Goal: Book appointment/travel/reservation

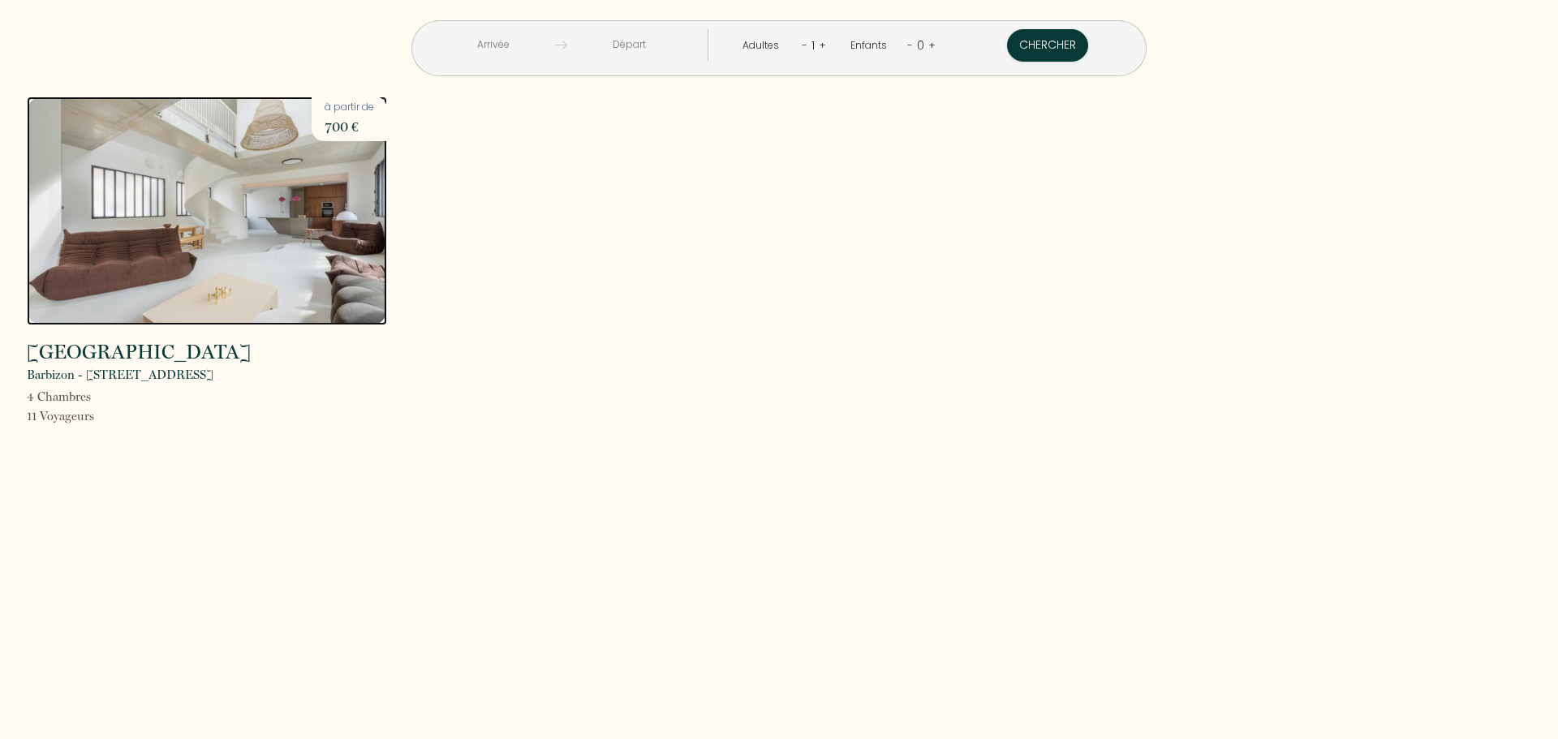
click at [280, 202] on img at bounding box center [207, 211] width 360 height 229
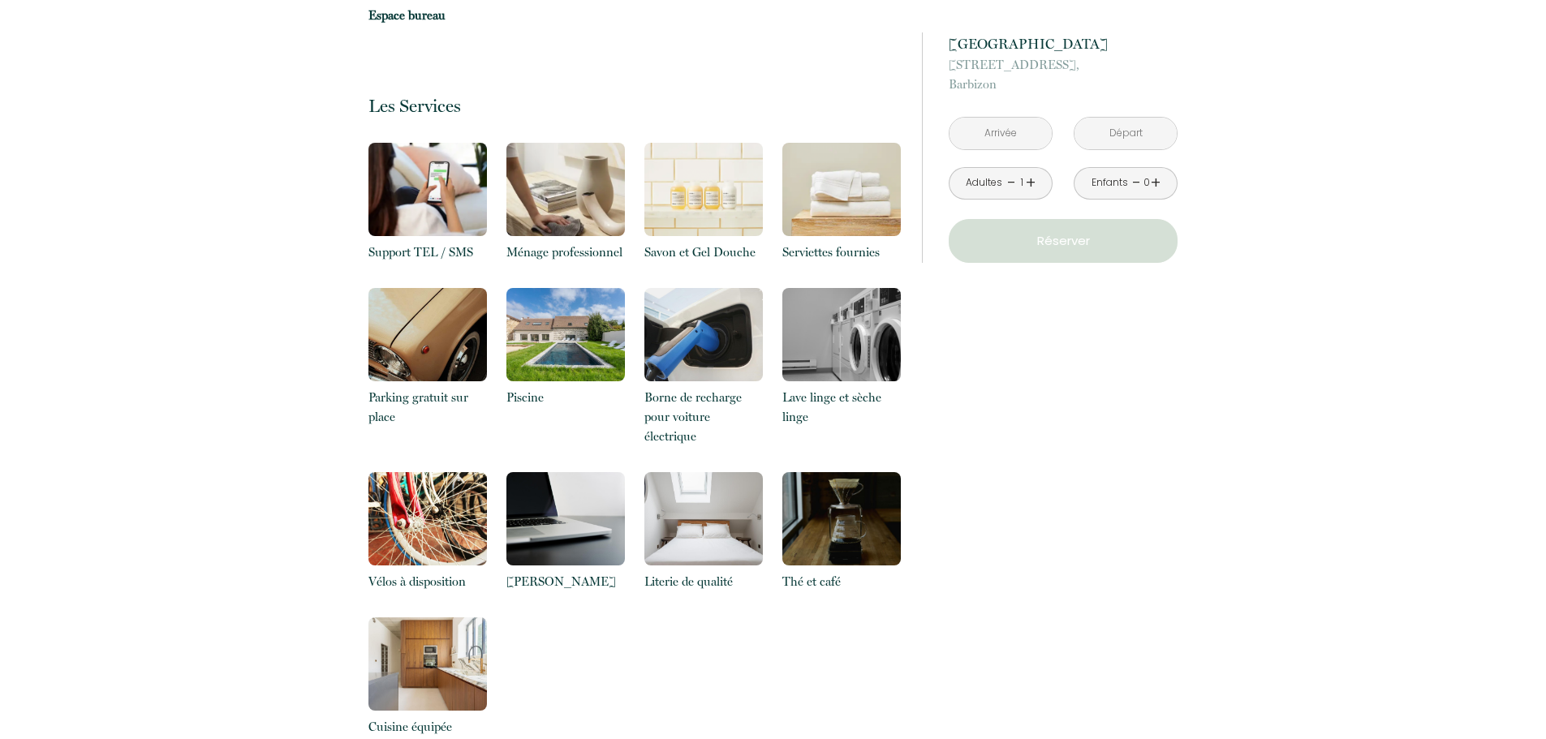
scroll to position [2699, 0]
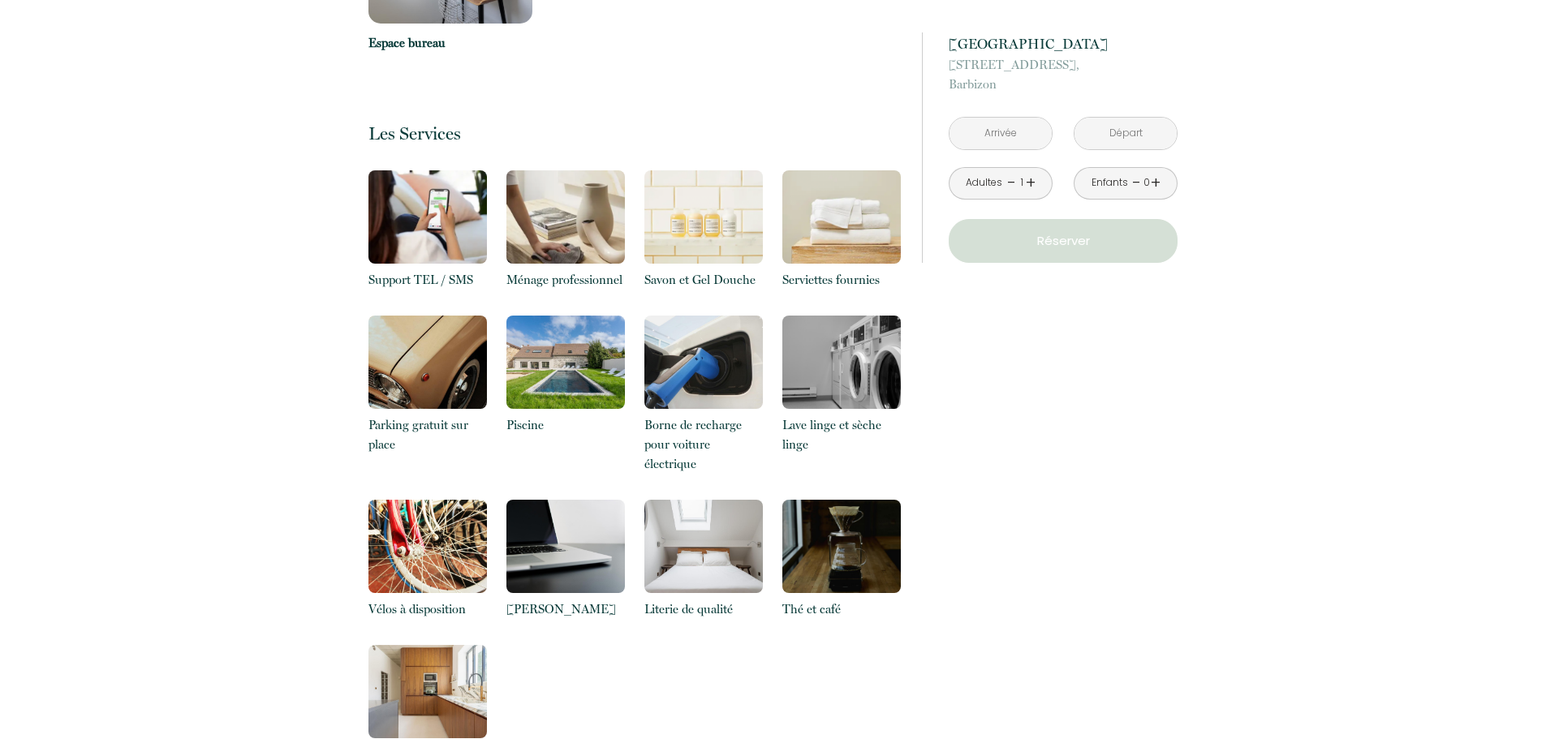
click at [854, 500] on img at bounding box center [841, 546] width 118 height 93
click at [844, 500] on img at bounding box center [841, 546] width 118 height 93
click at [708, 363] on div "Borne de recharge pour voiture électrique" at bounding box center [703, 408] width 118 height 184
click at [689, 415] on p "Borne de recharge pour voiture électrique" at bounding box center [703, 444] width 118 height 58
click at [681, 320] on img at bounding box center [703, 362] width 118 height 93
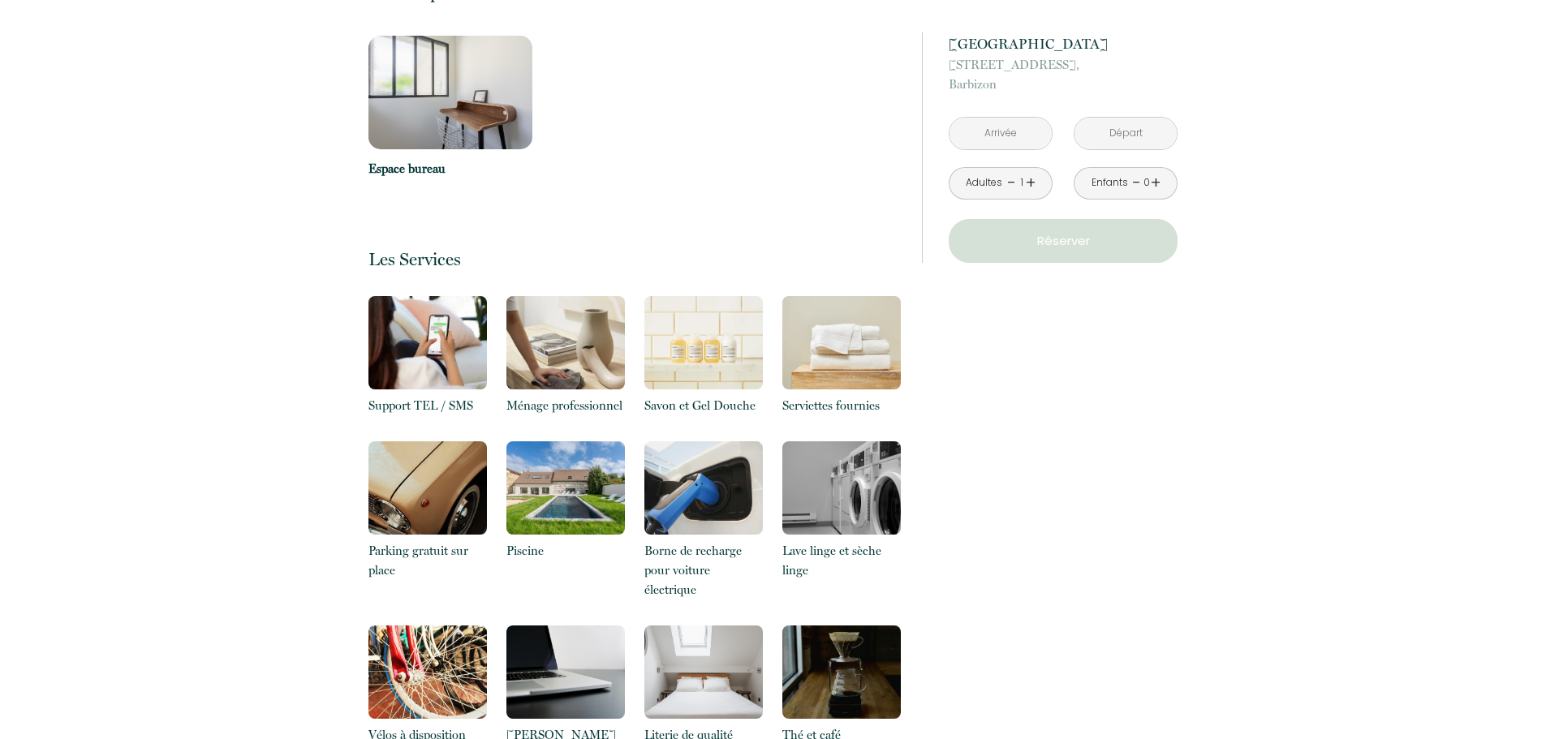
scroll to position [2537, 0]
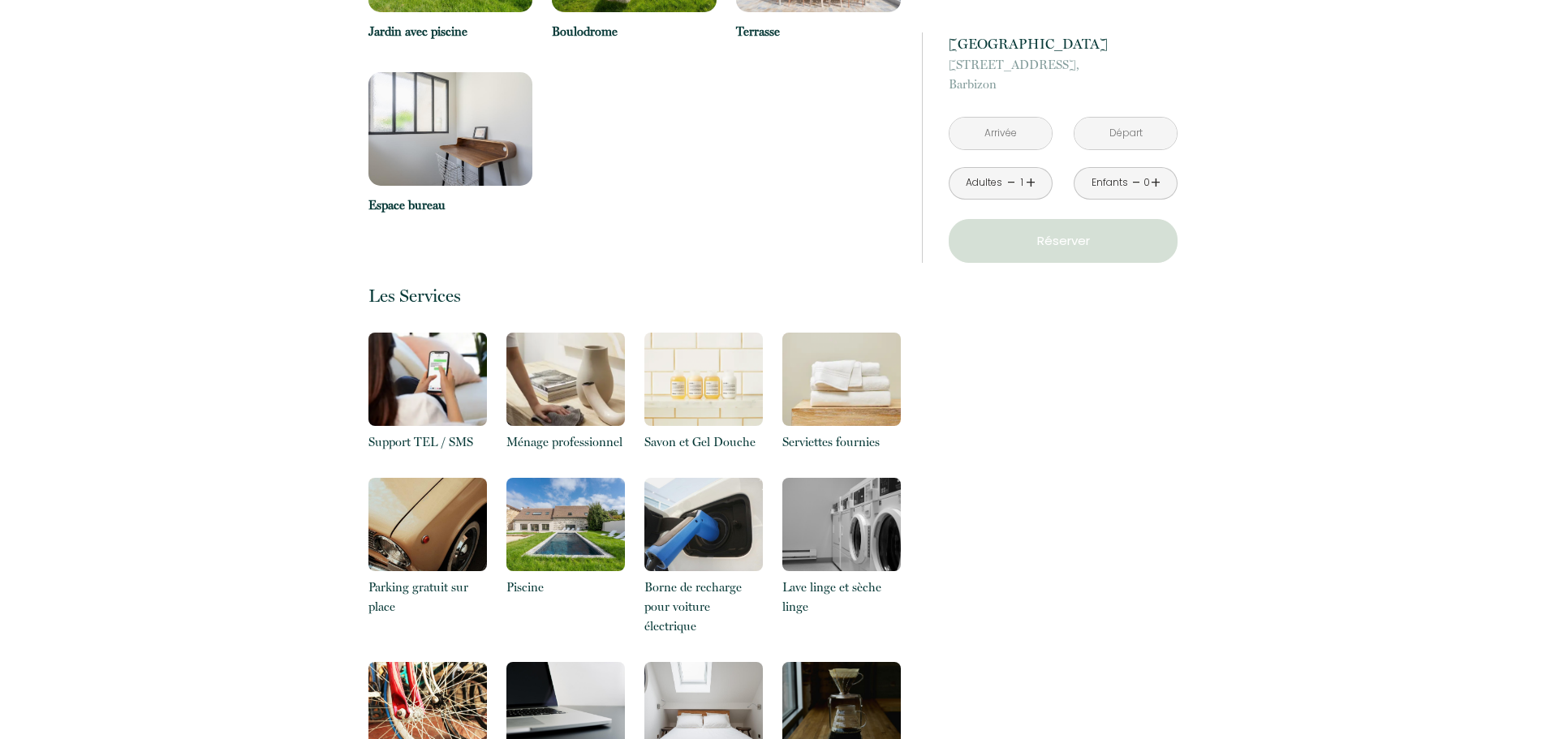
click at [693, 357] on img at bounding box center [703, 379] width 118 height 93
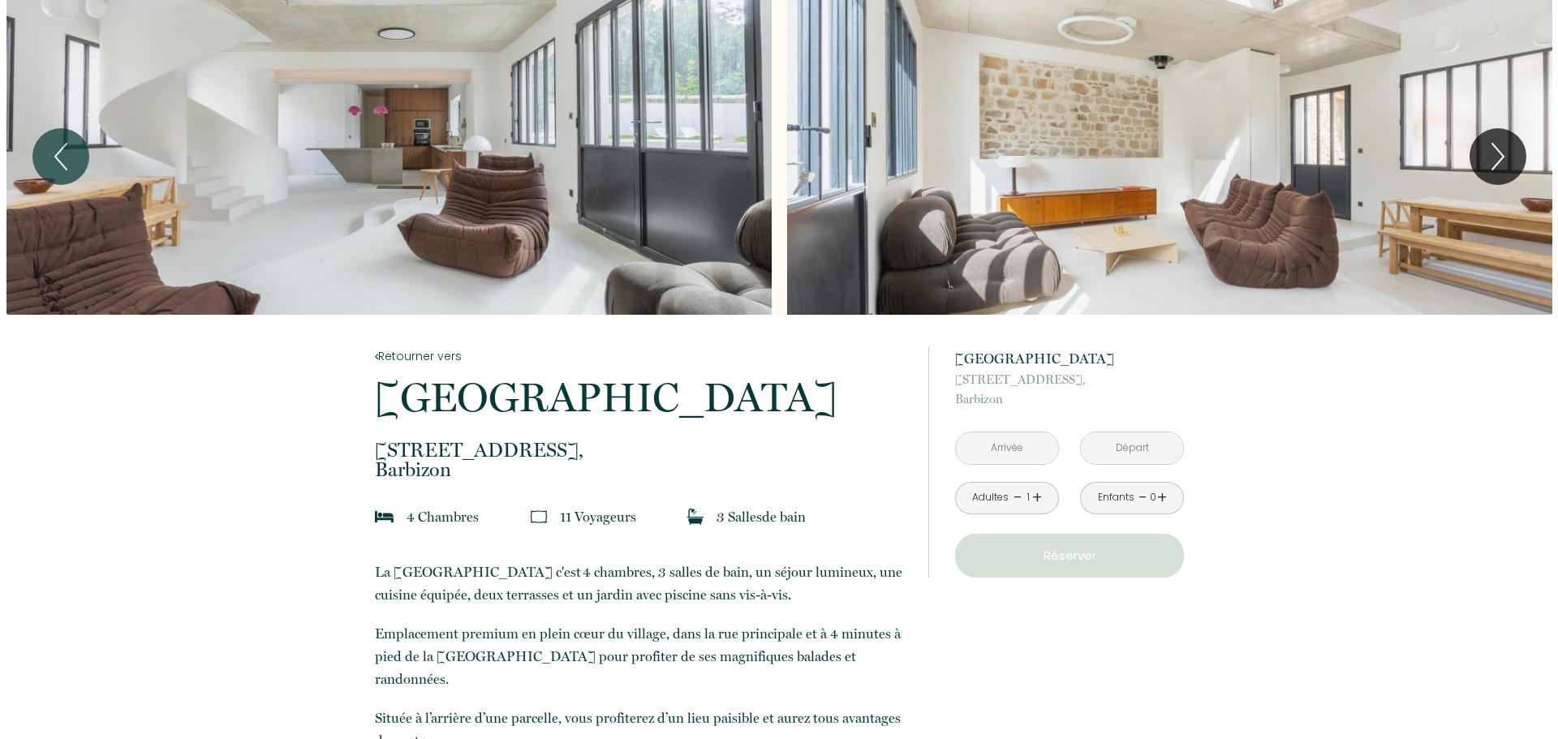
scroll to position [0, 0]
